Goal: Transaction & Acquisition: Purchase product/service

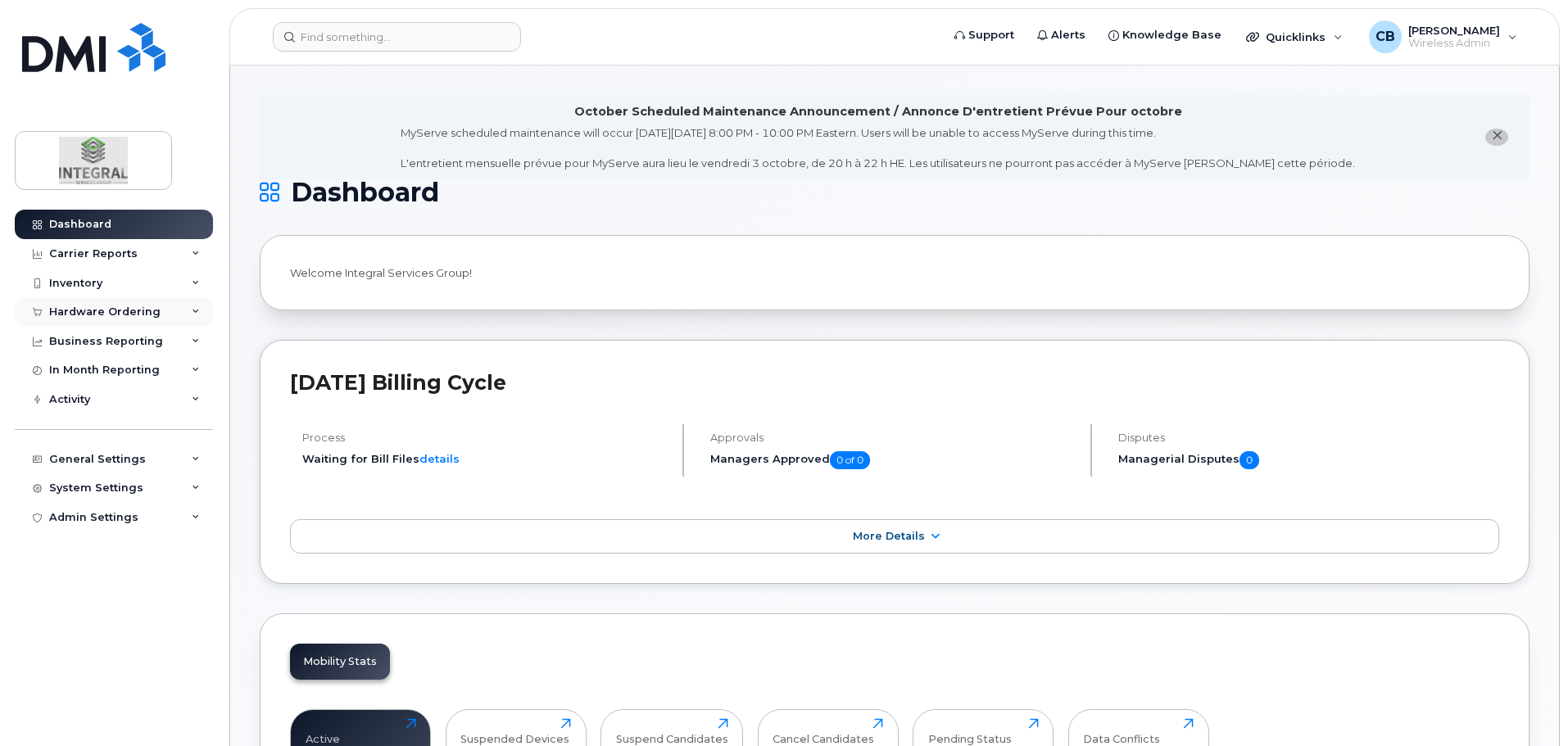
click at [116, 312] on div "Hardware Ordering" at bounding box center [104, 312] width 111 height 13
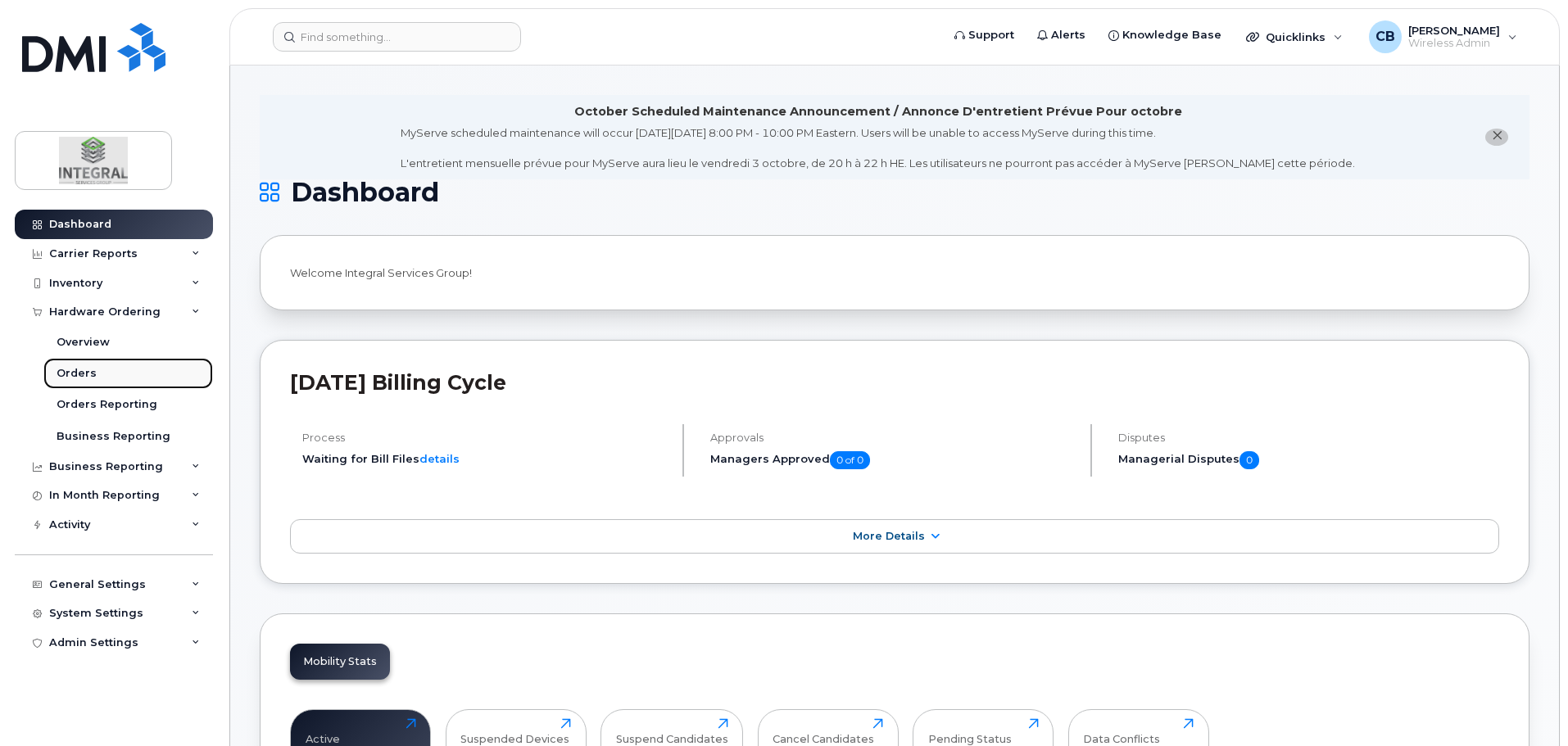
click at [80, 375] on div "Orders" at bounding box center [77, 374] width 40 height 15
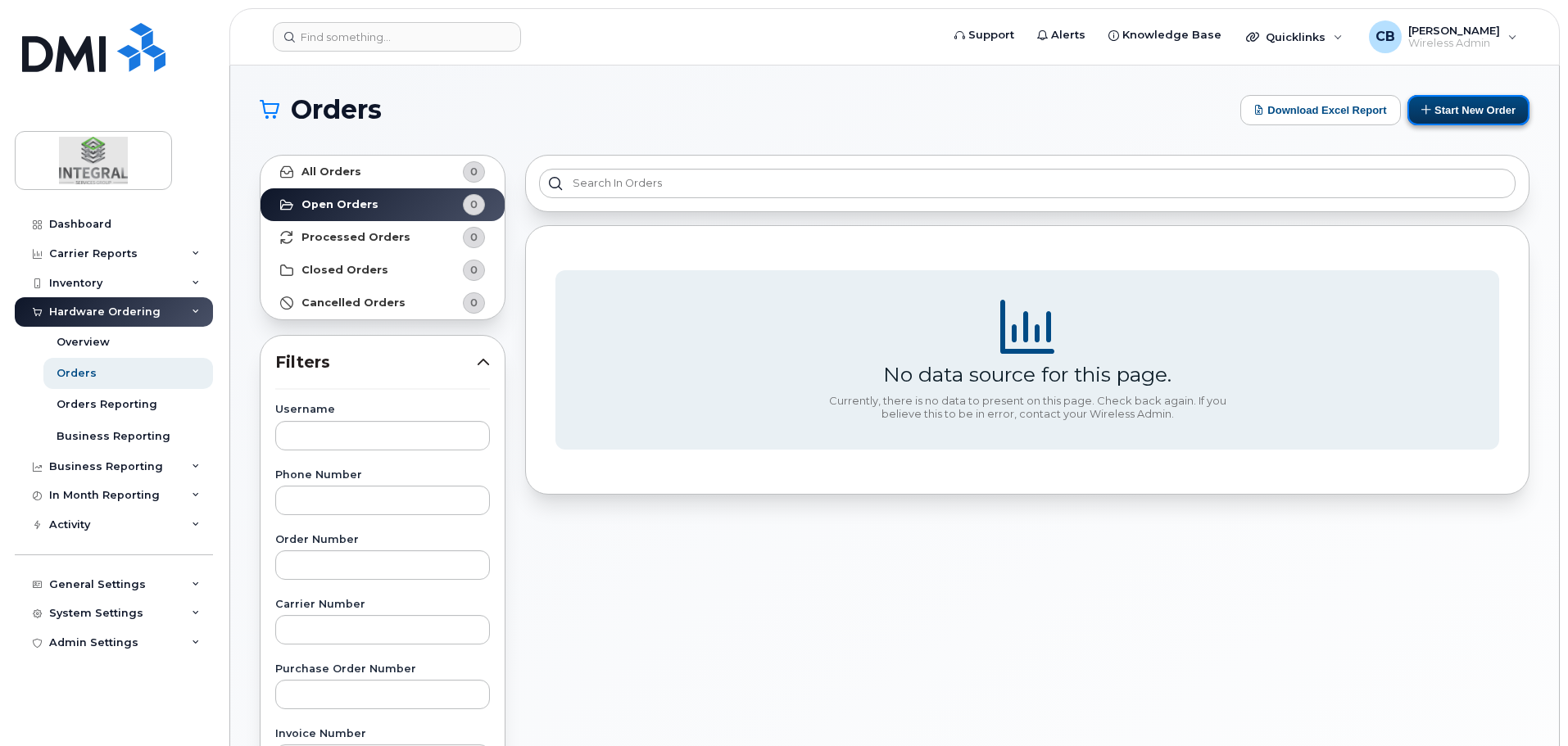
click at [1466, 124] on button "Start New Order" at bounding box center [1468, 110] width 122 height 30
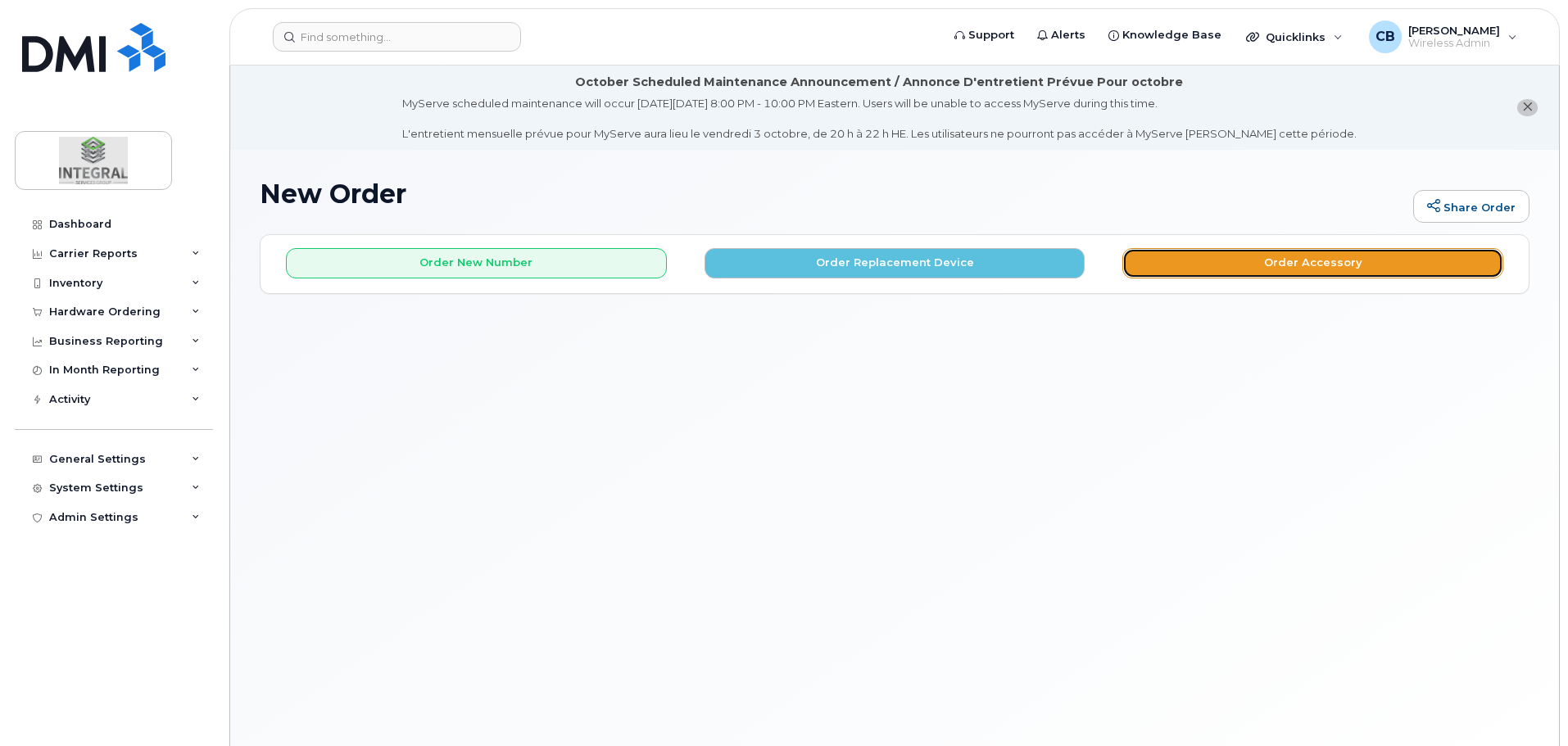
click at [1278, 266] on button "Order Accessory" at bounding box center [1313, 264] width 381 height 30
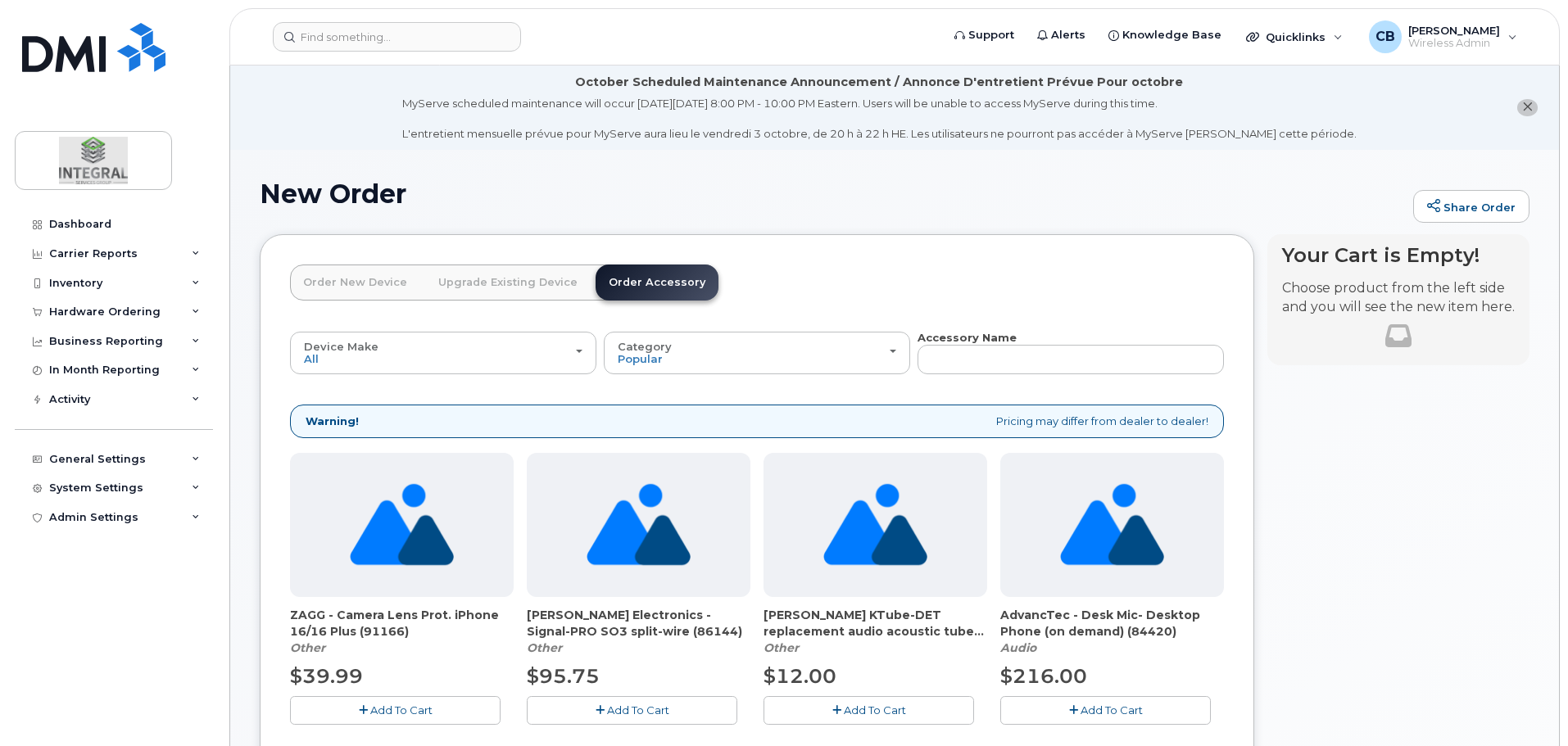
click at [370, 285] on link "Order New Device" at bounding box center [355, 283] width 130 height 36
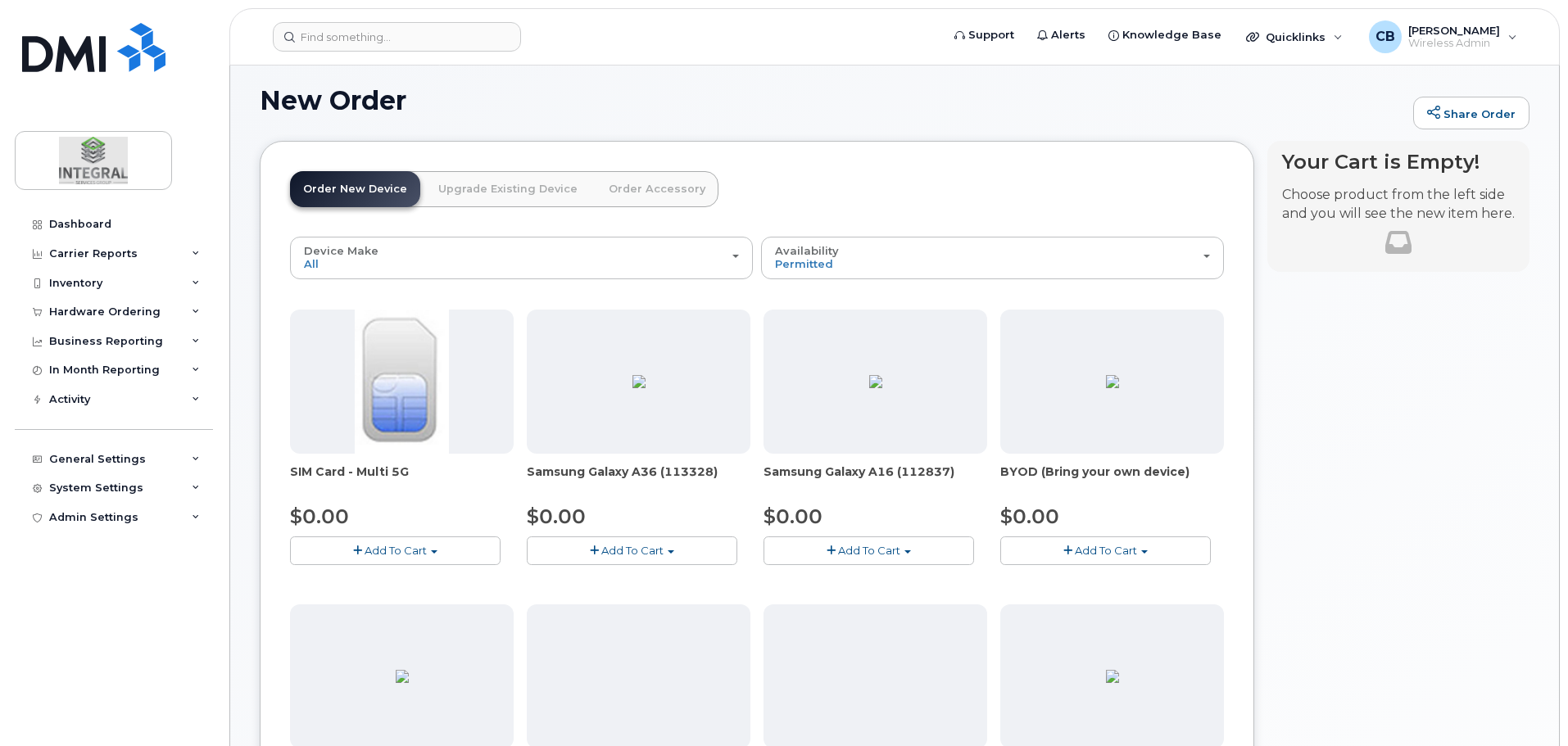
scroll to position [82, 0]
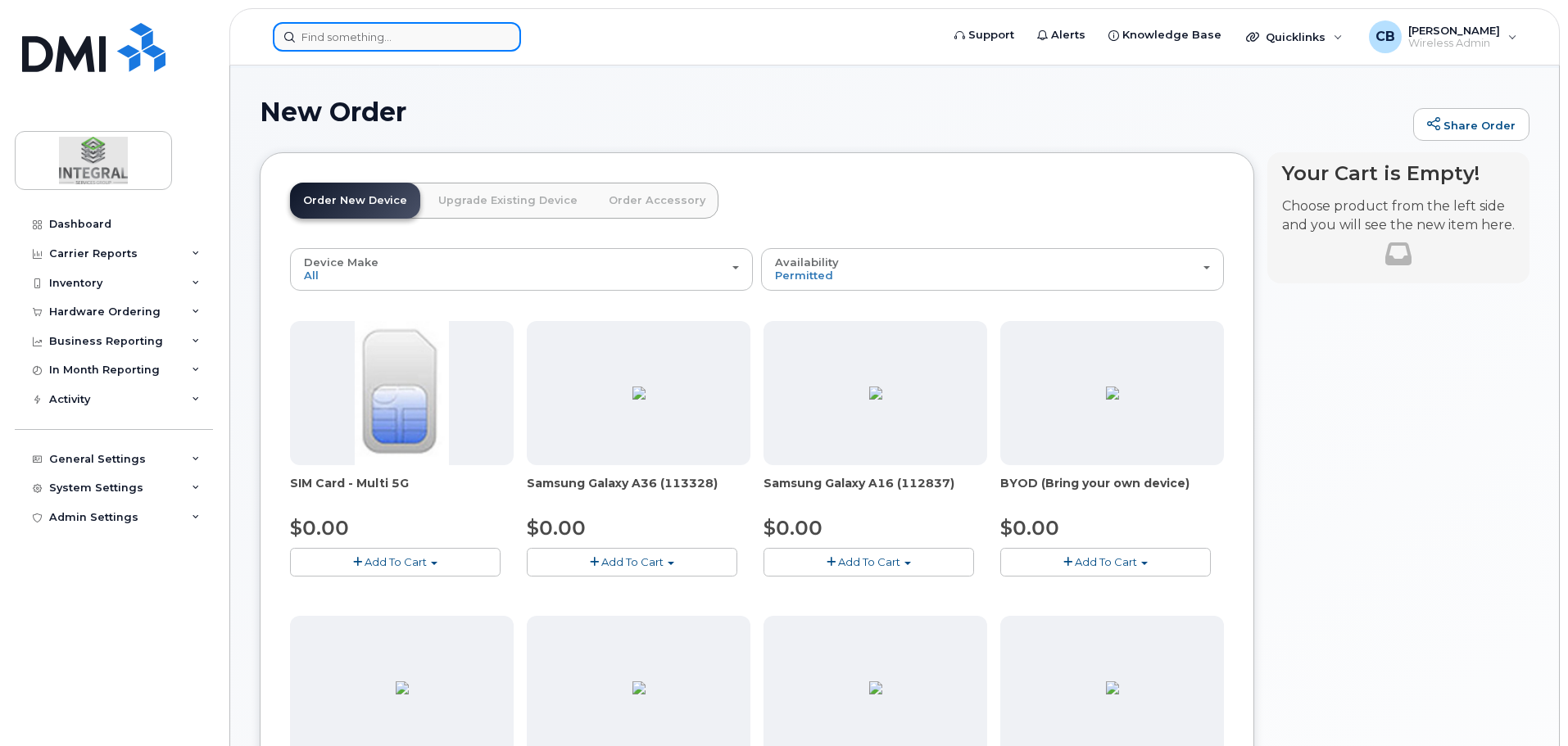
click at [400, 36] on input at bounding box center [397, 36] width 249 height 29
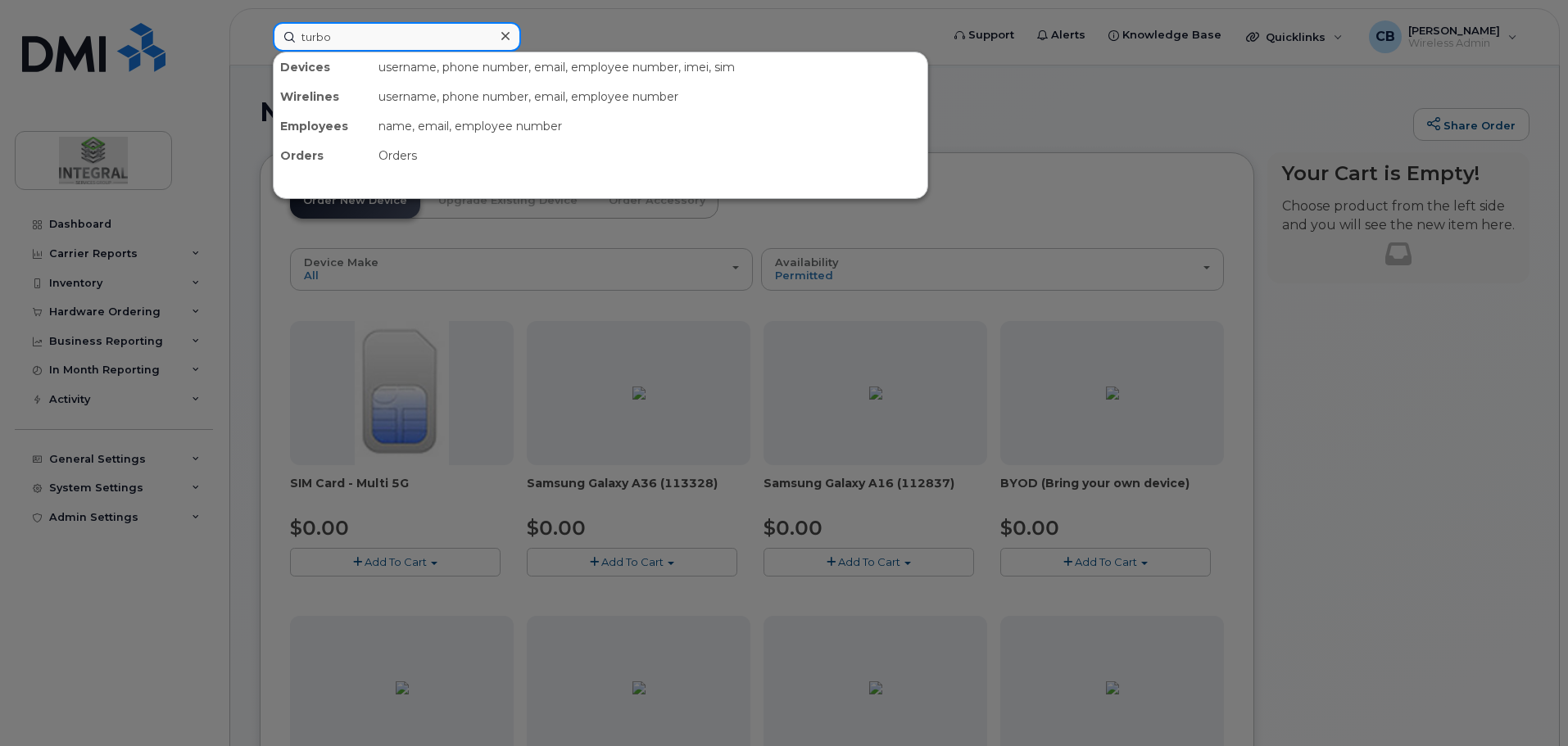
type input "turbo"
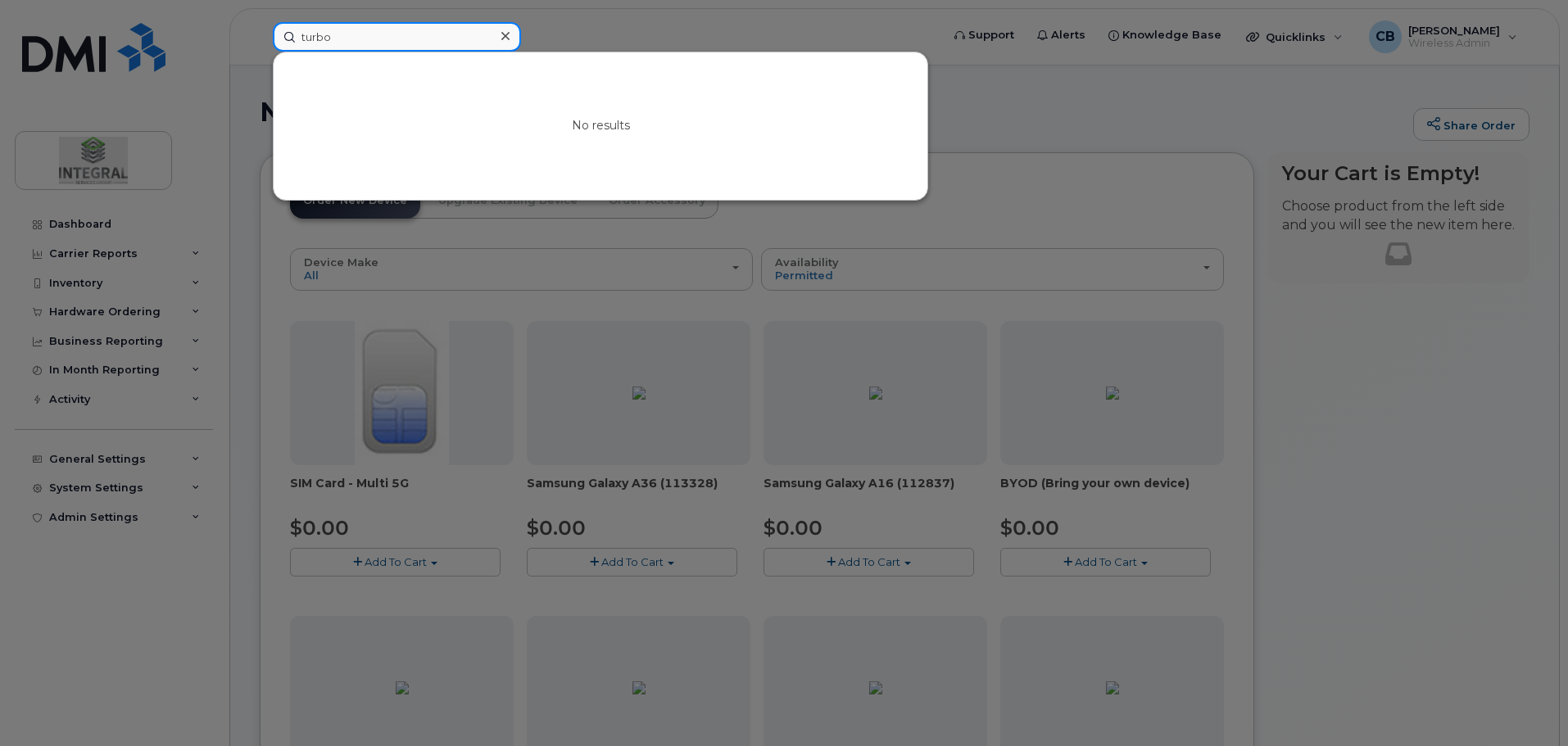
drag, startPoint x: 399, startPoint y: 36, endPoint x: 267, endPoint y: 54, distance: 133.2
click at [267, 51] on div "turbo No results" at bounding box center [602, 36] width 683 height 29
click at [1367, 401] on div at bounding box center [784, 373] width 1568 height 746
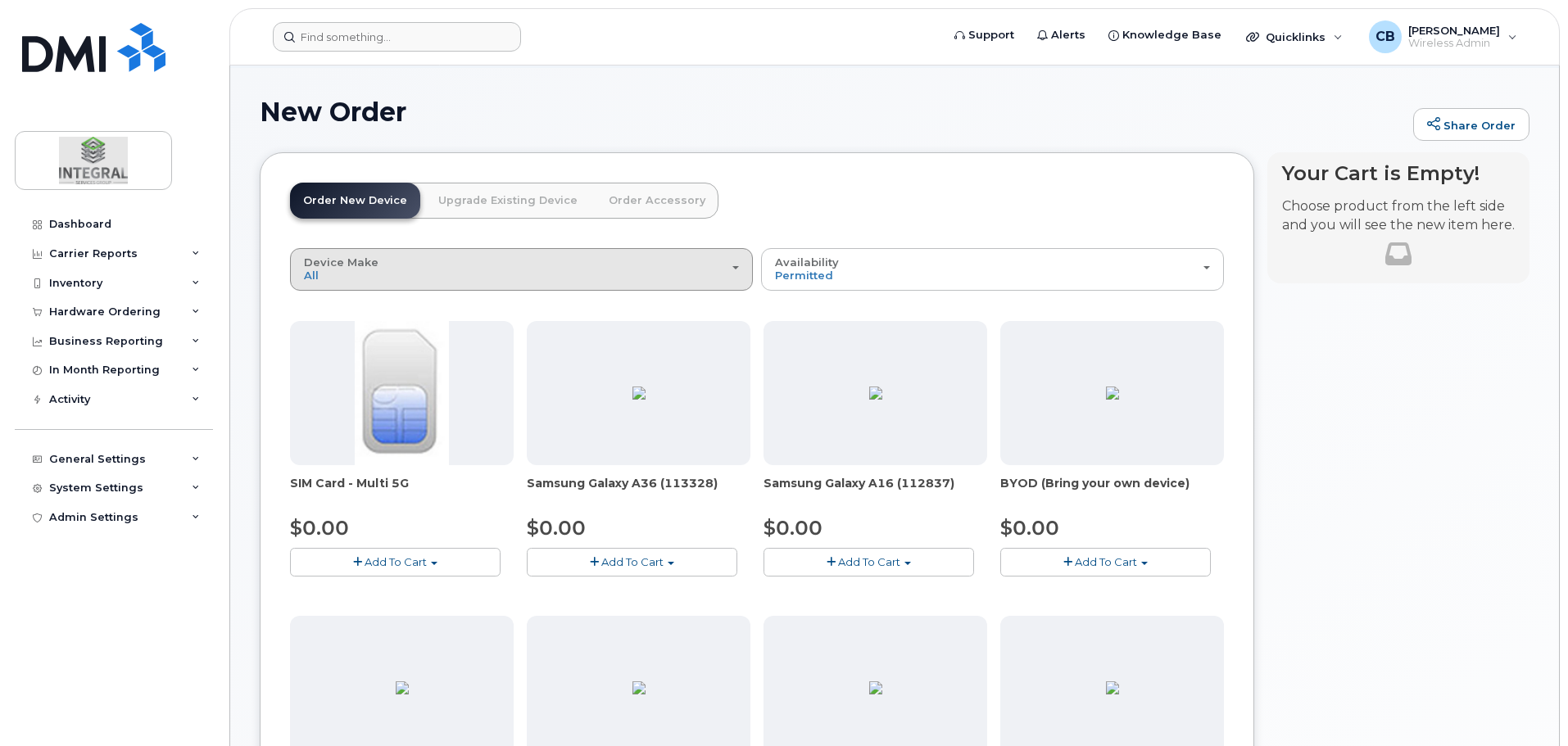
click at [465, 272] on div "Device Make All Android iPhone" at bounding box center [521, 269] width 435 height 26
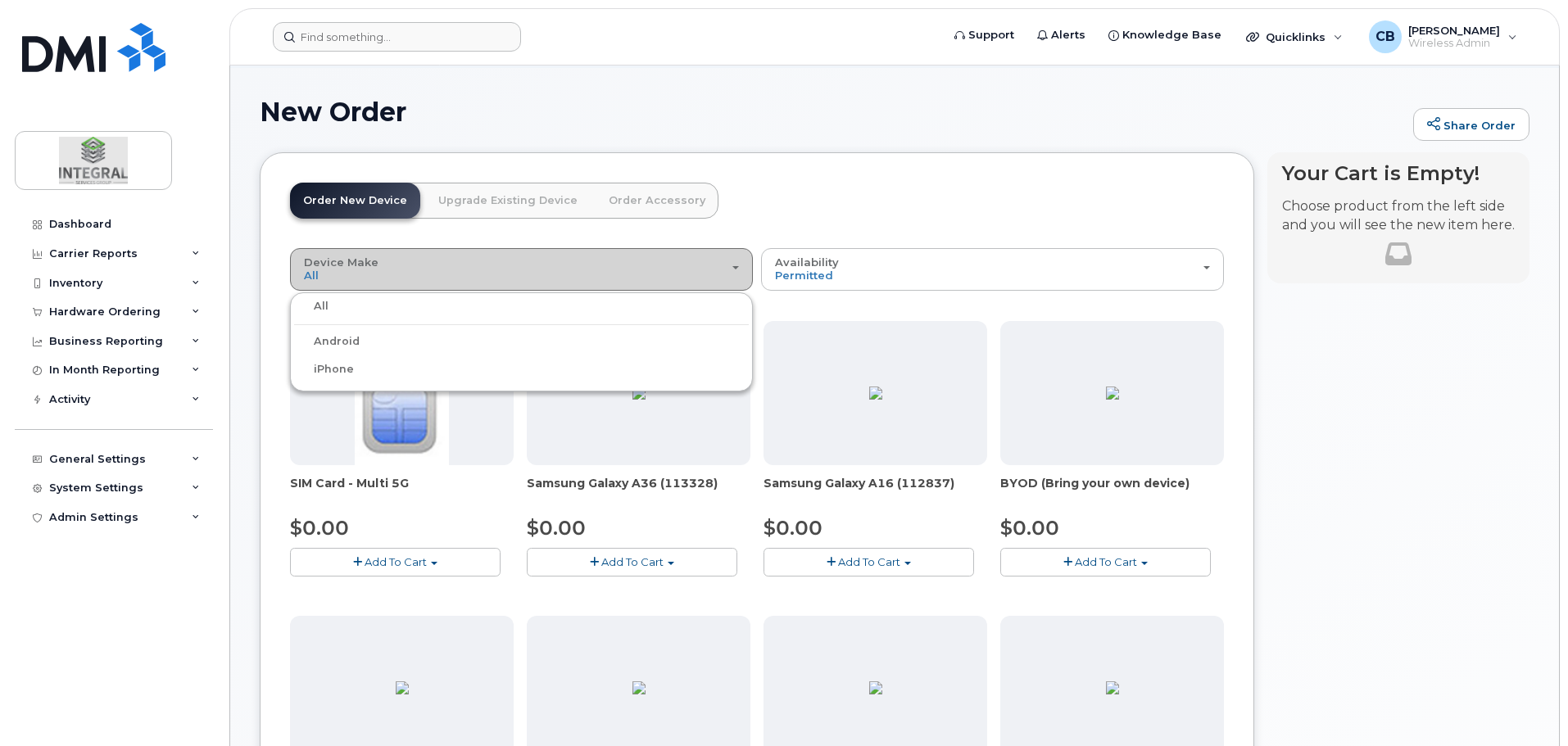
click at [502, 270] on div "Device Make All Android iPhone" at bounding box center [521, 269] width 435 height 26
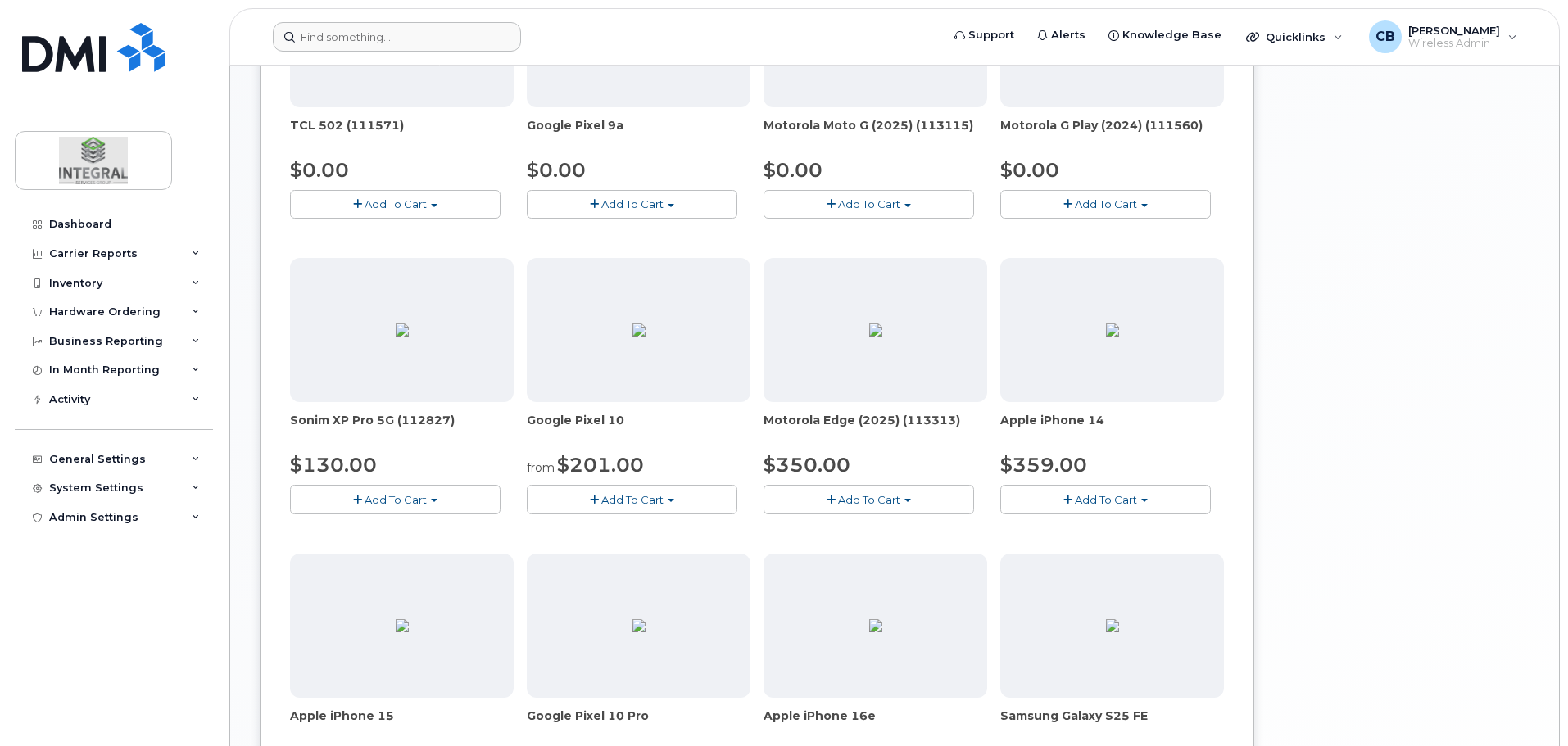
scroll to position [1016, 0]
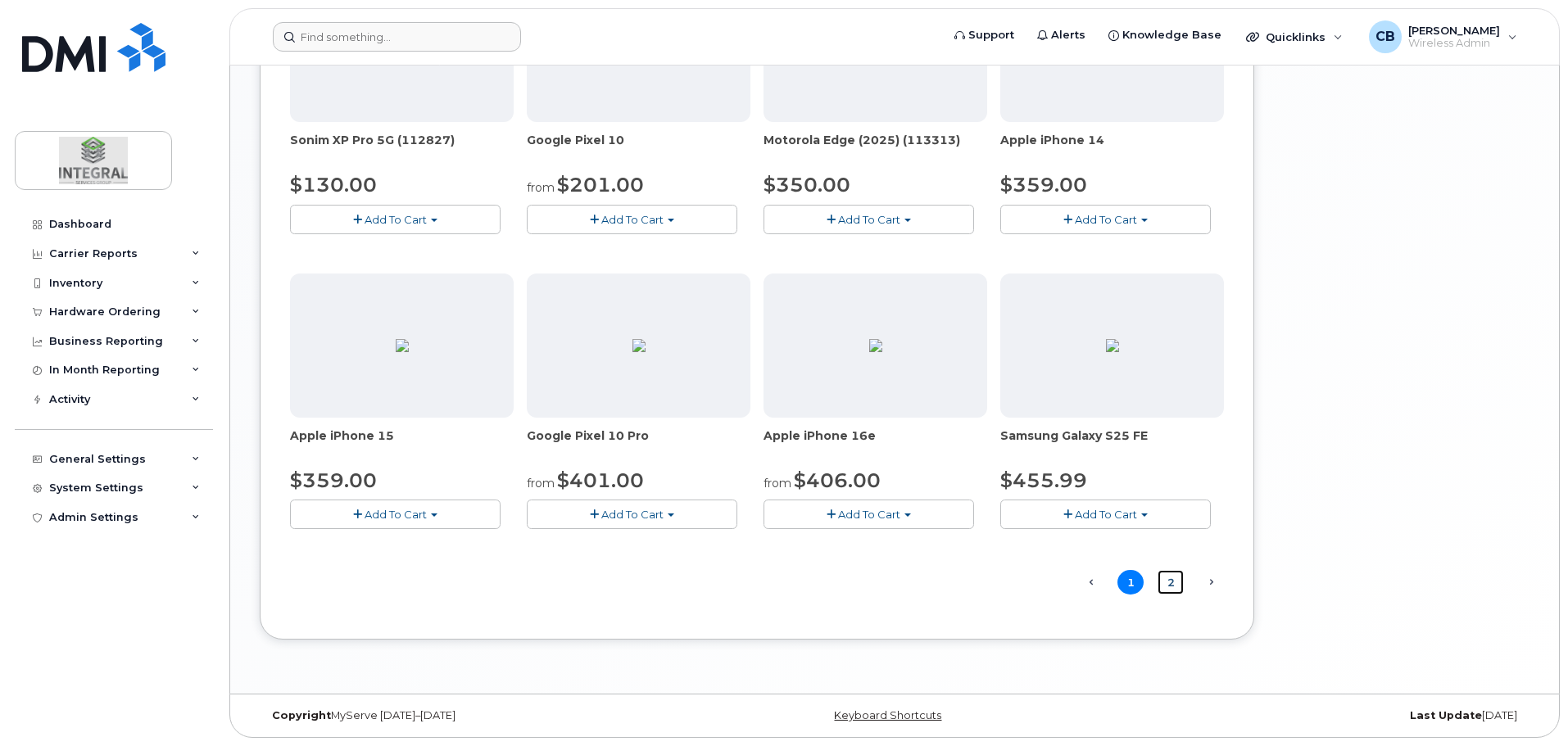
click at [1171, 581] on link "2" at bounding box center [1171, 583] width 27 height 26
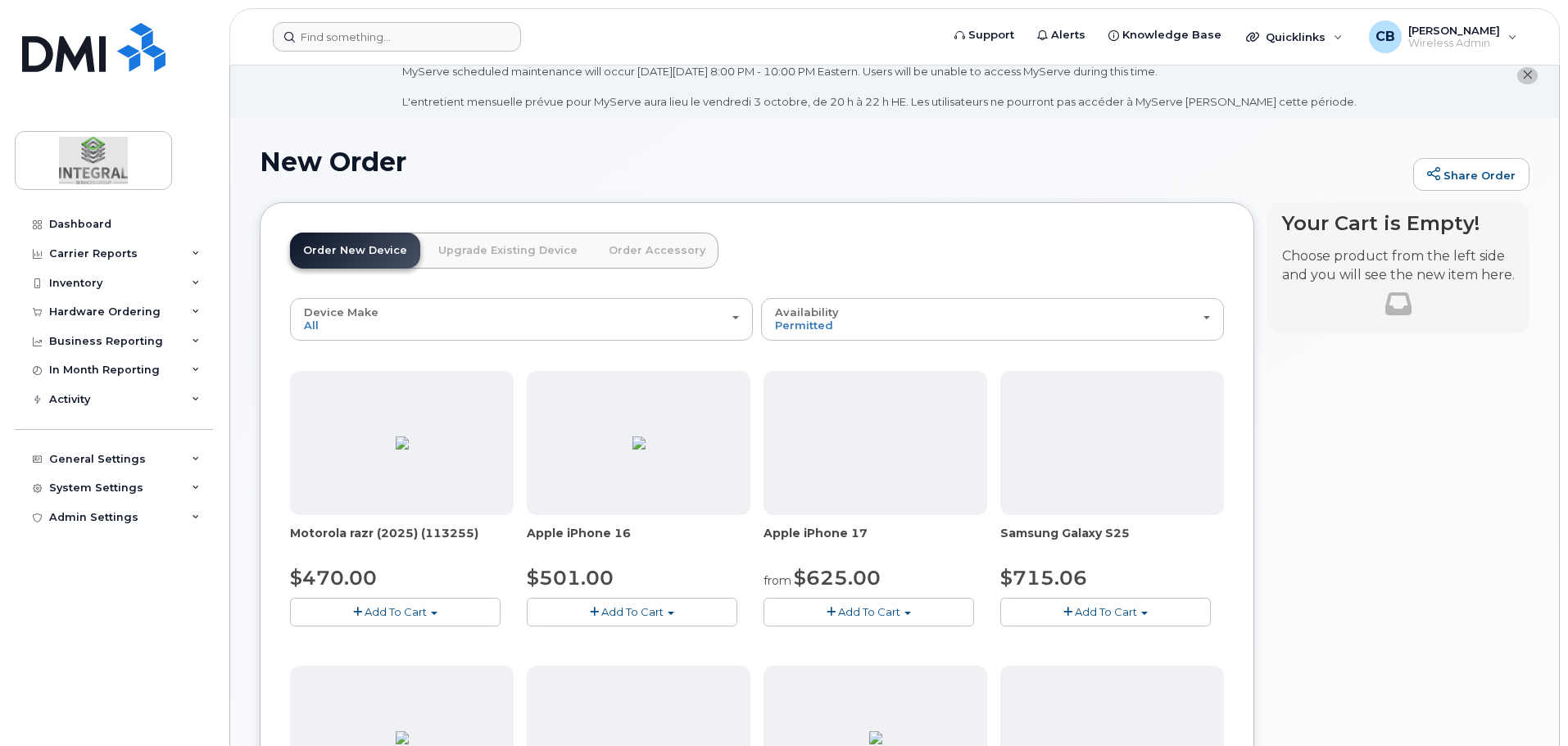
scroll to position [0, 0]
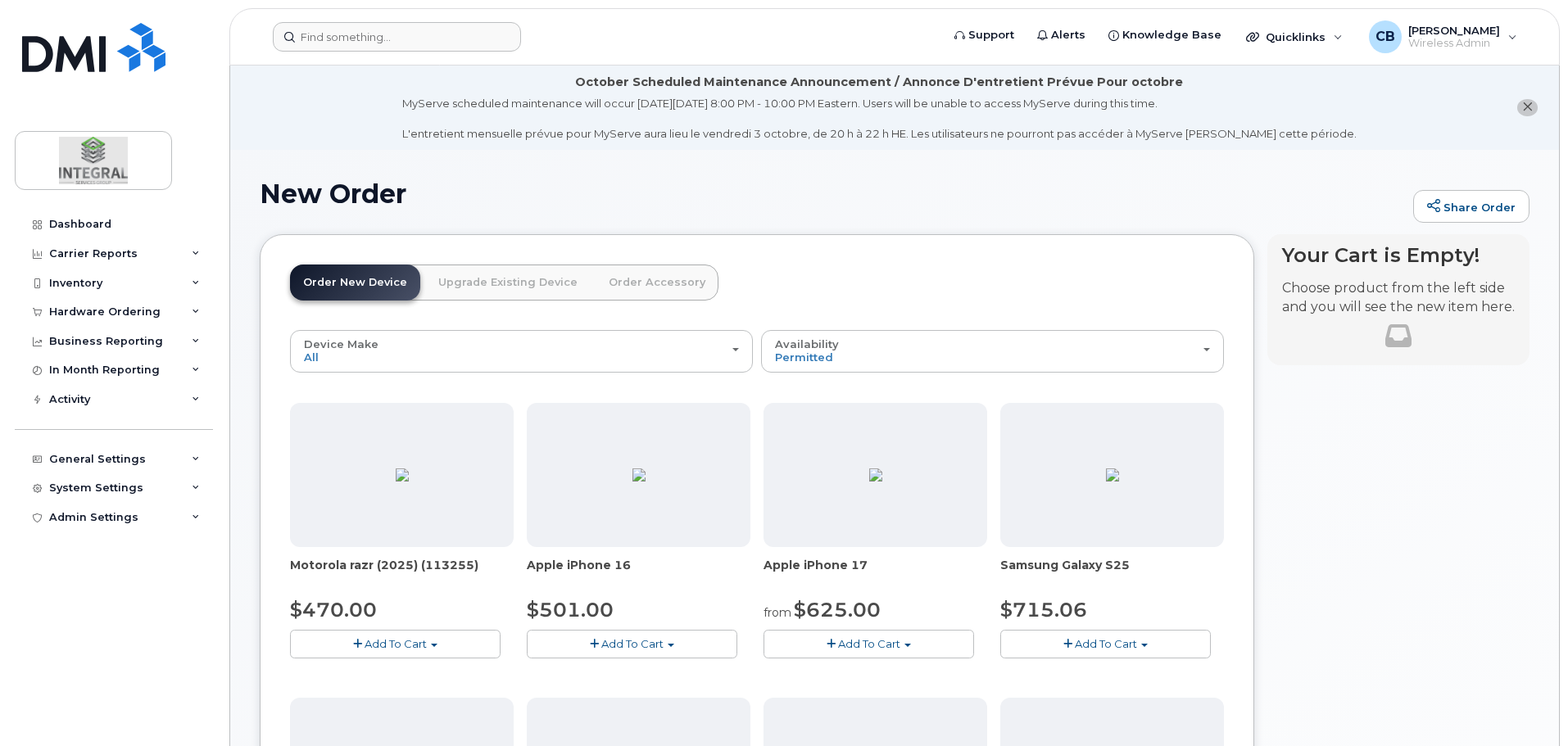
click at [672, 278] on link "Order Accessory" at bounding box center [657, 283] width 122 height 36
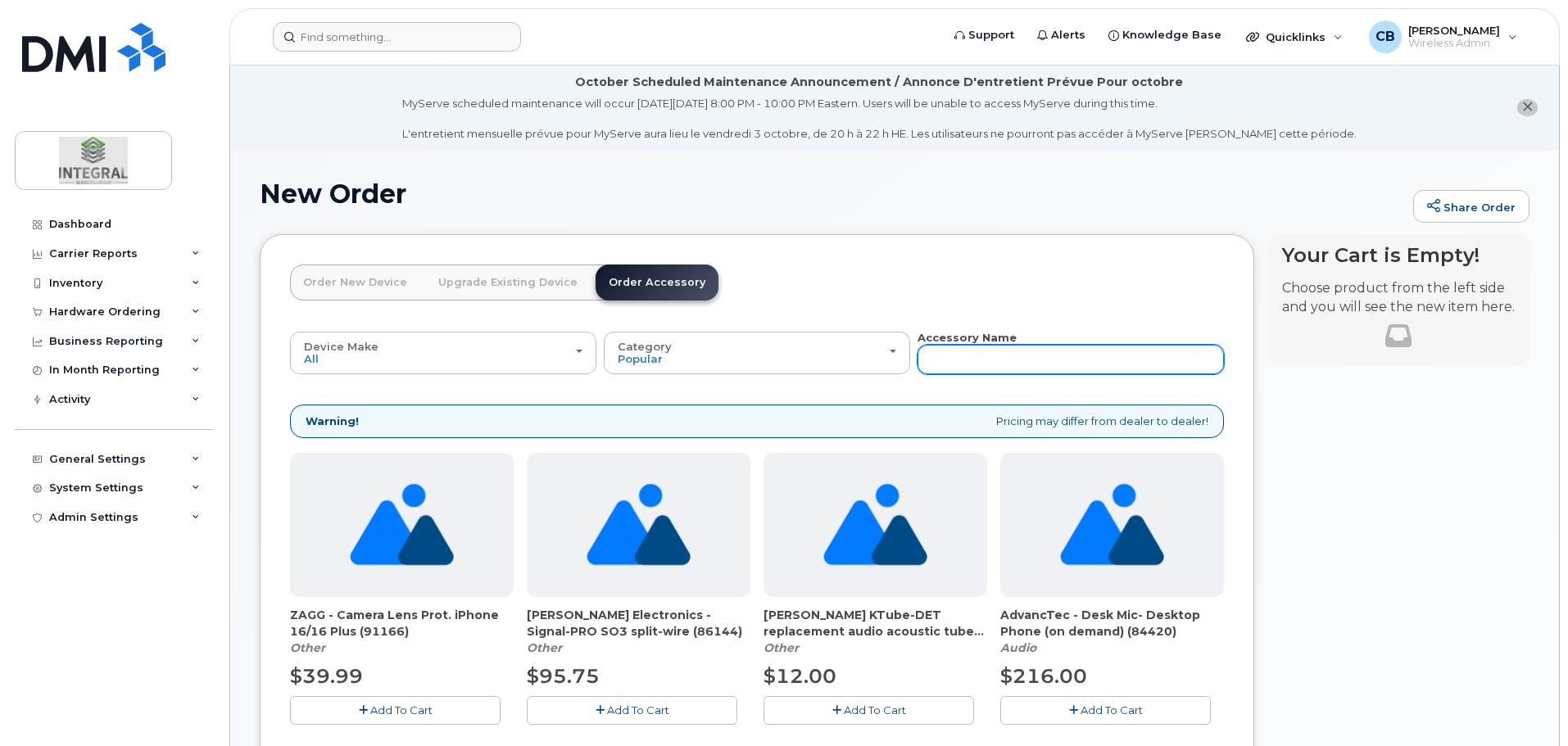
click at [996, 357] on input "text" at bounding box center [1071, 359] width 307 height 29
type input "turbo"
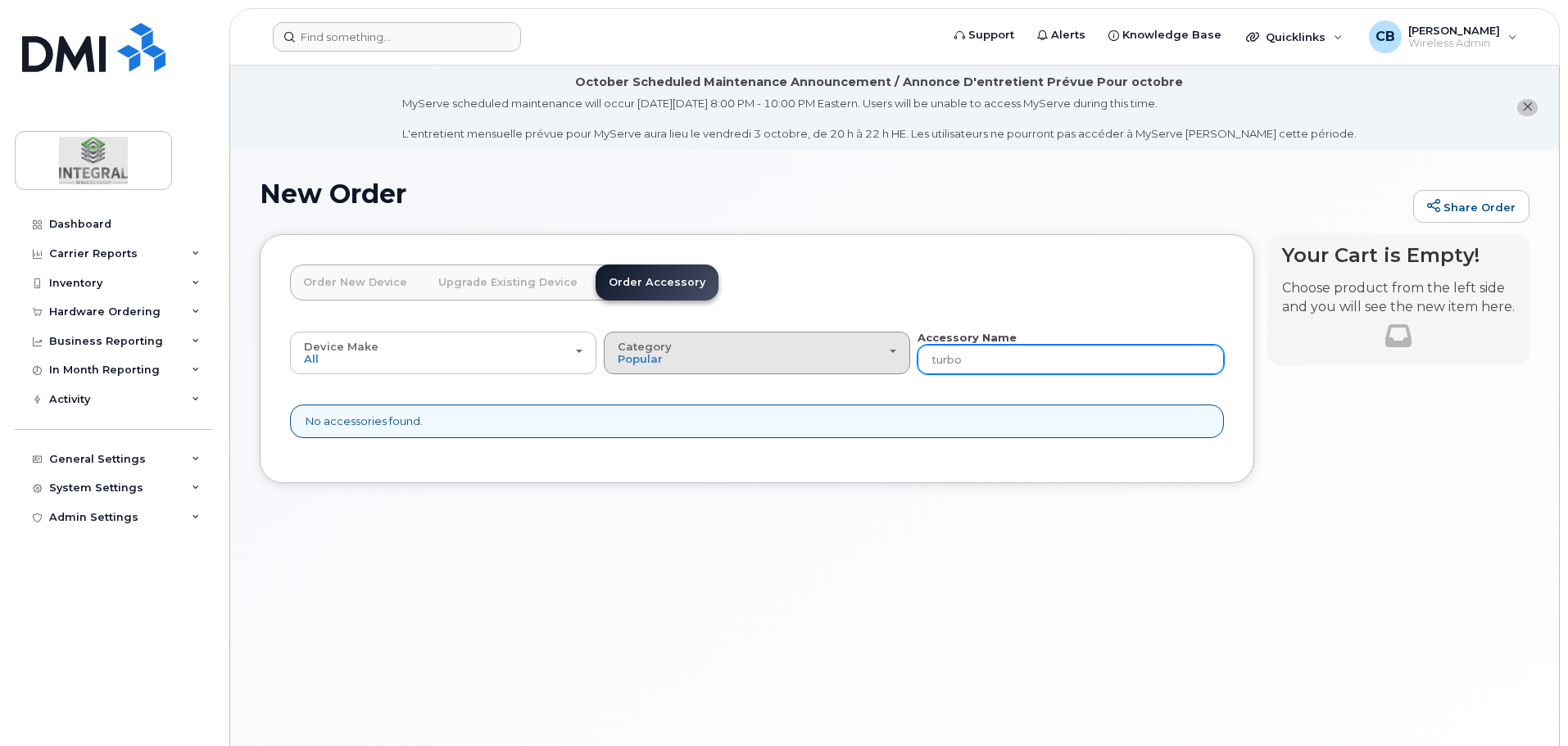
drag, startPoint x: 1002, startPoint y: 357, endPoint x: 899, endPoint y: 361, distance: 103.1
click at [899, 361] on div "Device Make All Android Cell Phone iPhone Tablet All Android Cell Phone iPhone …" at bounding box center [757, 352] width 934 height 45
type input "sonim"
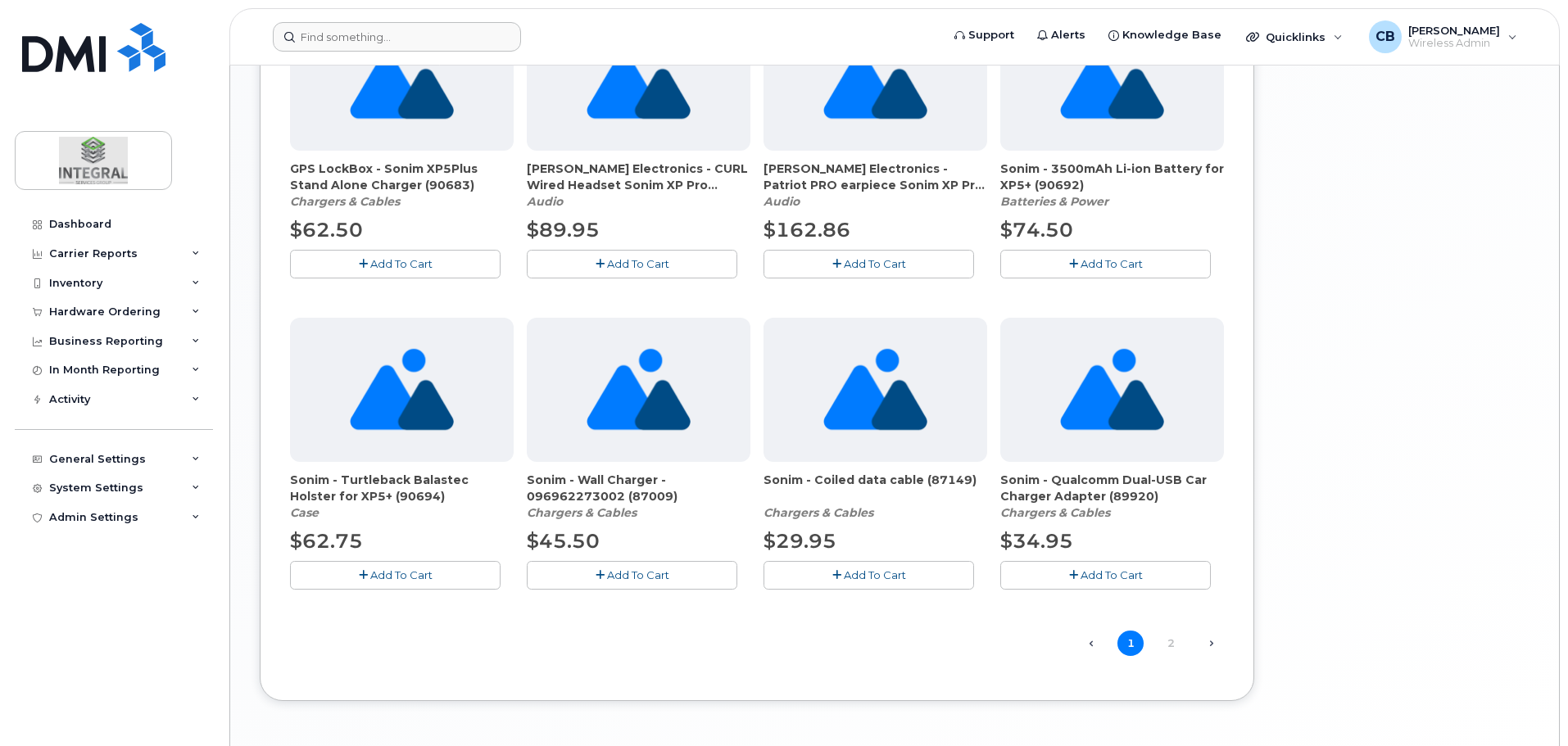
scroll to position [1130, 0]
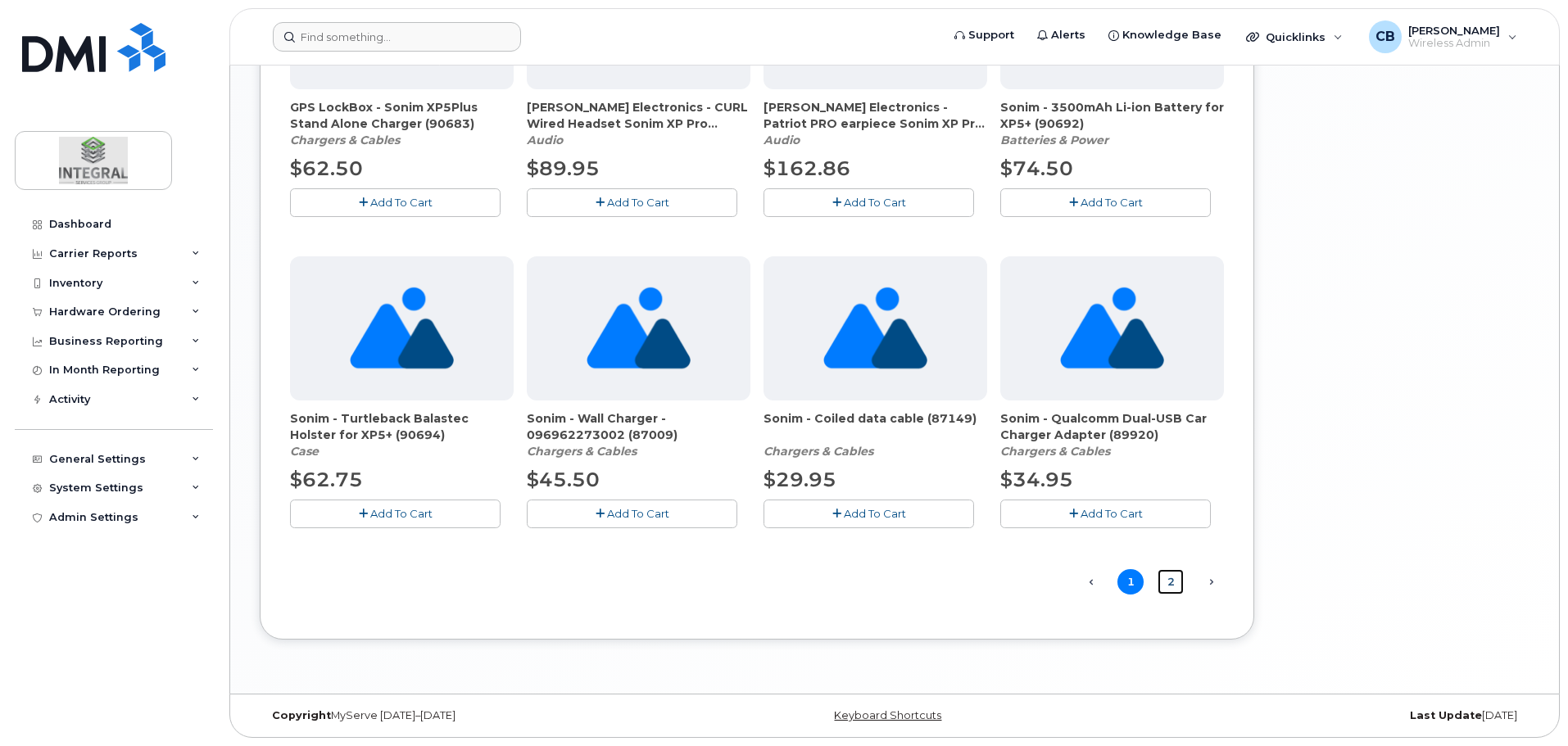
click at [1172, 577] on link "2" at bounding box center [1171, 582] width 27 height 26
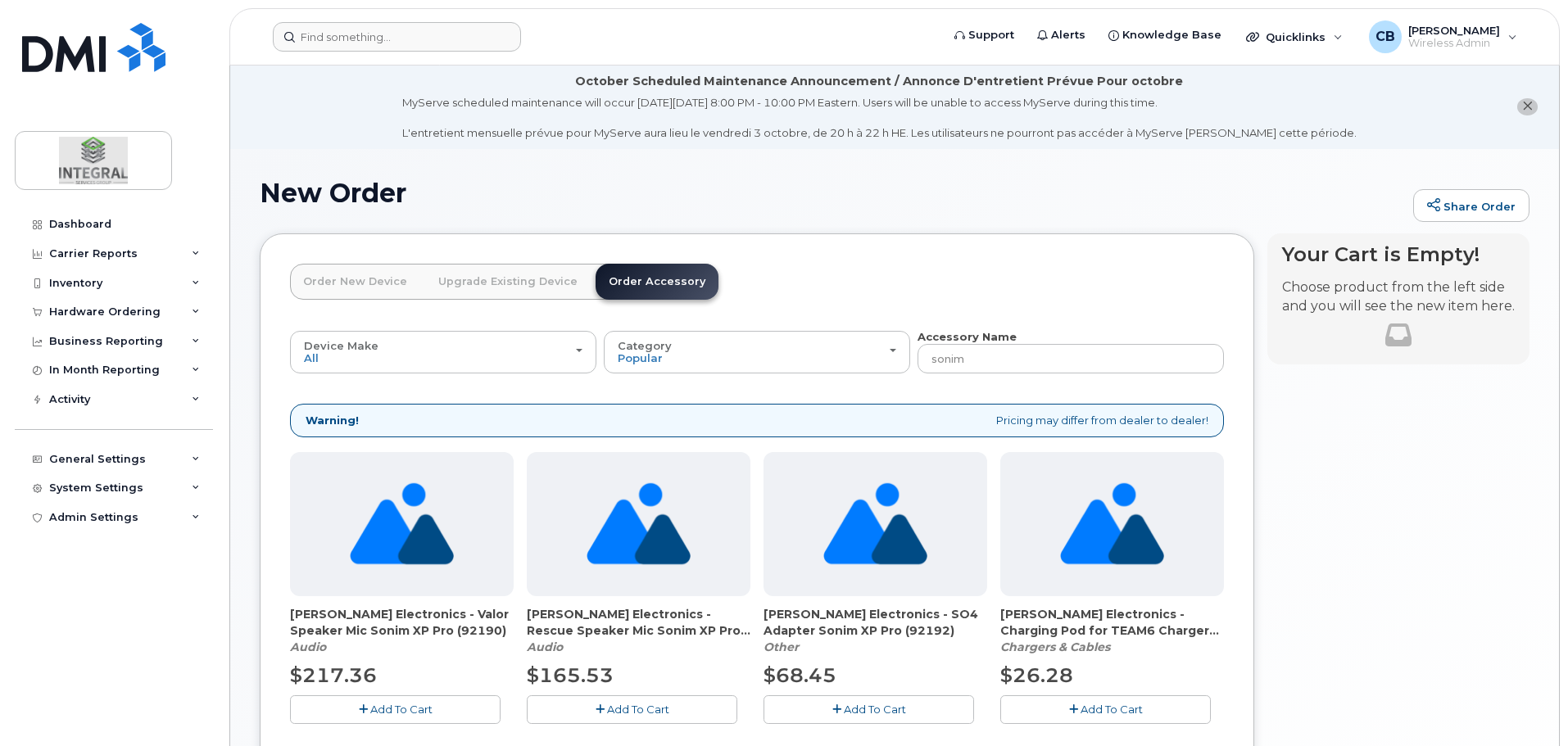
scroll to position [0, 0]
click at [368, 285] on link "Order New Device" at bounding box center [355, 283] width 130 height 36
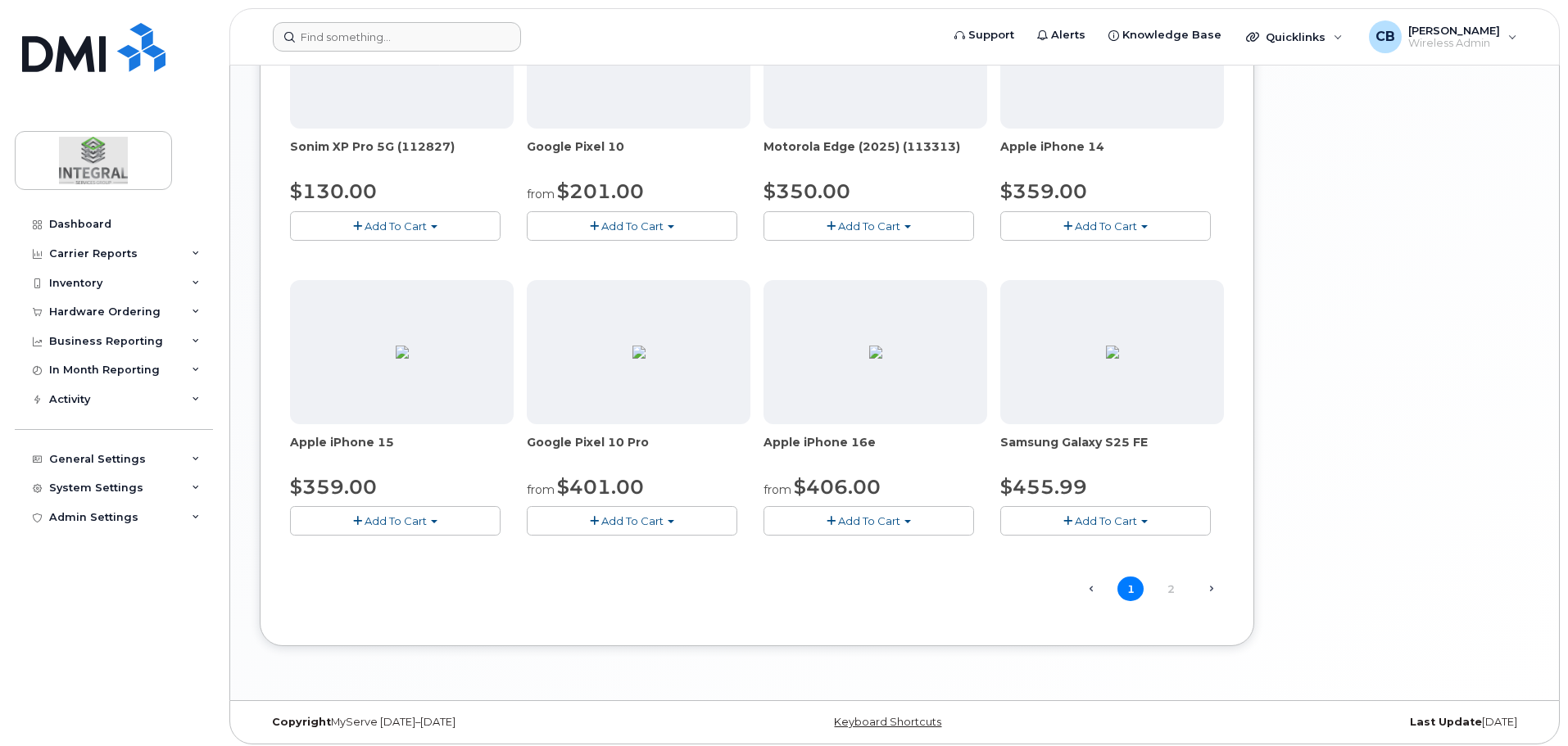
scroll to position [1016, 0]
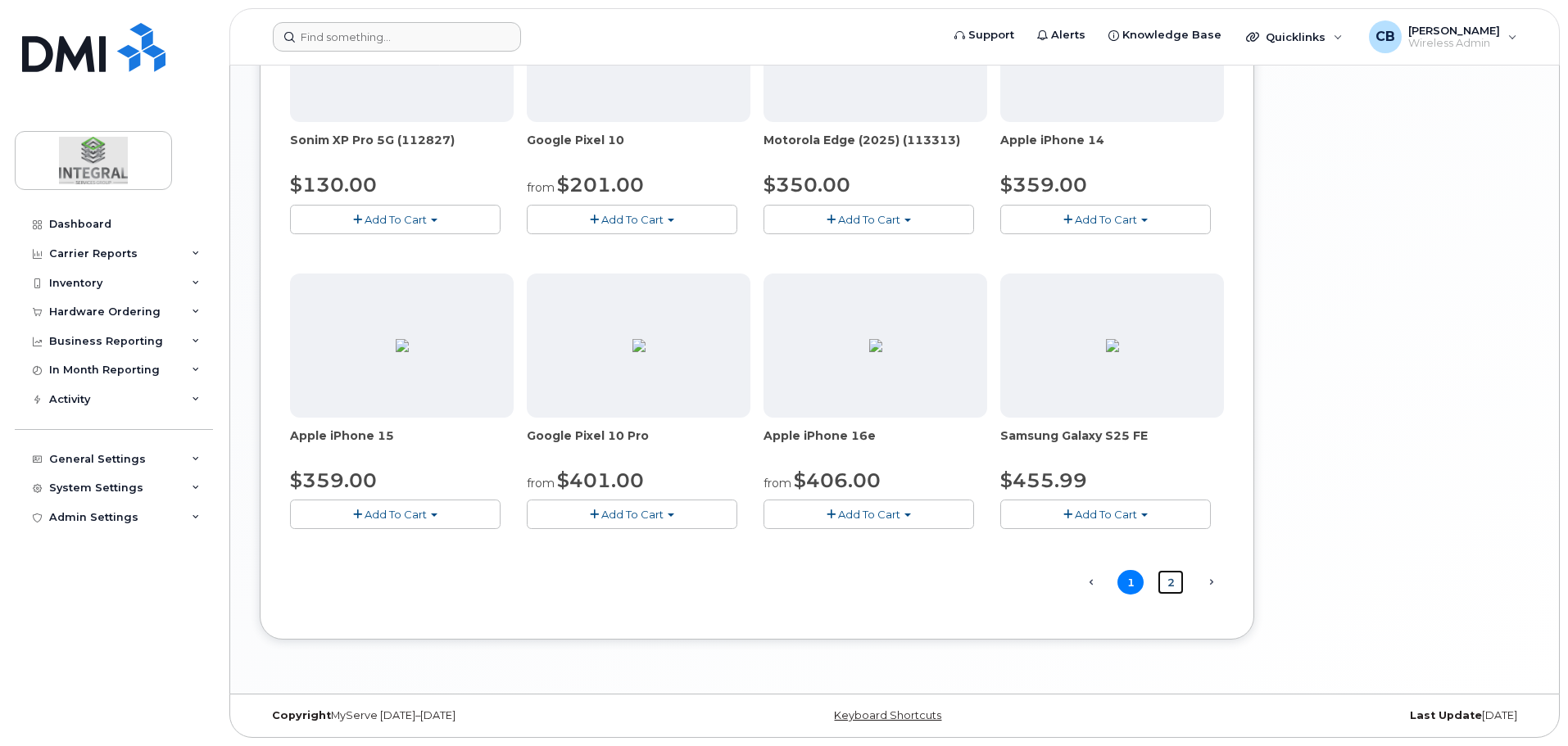
click at [1169, 584] on link "2" at bounding box center [1171, 583] width 27 height 26
